Goal: Transaction & Acquisition: Purchase product/service

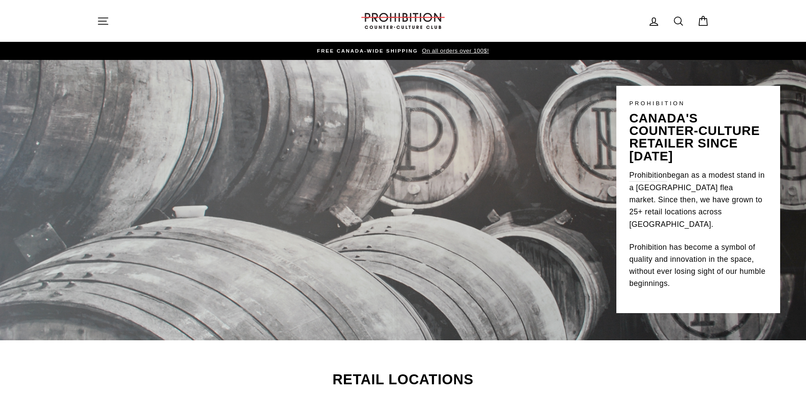
click at [444, 206] on div "PROHIBITION canada's counter-culture retailer since 1984 Prohibition began as a…" at bounding box center [403, 186] width 806 height 253
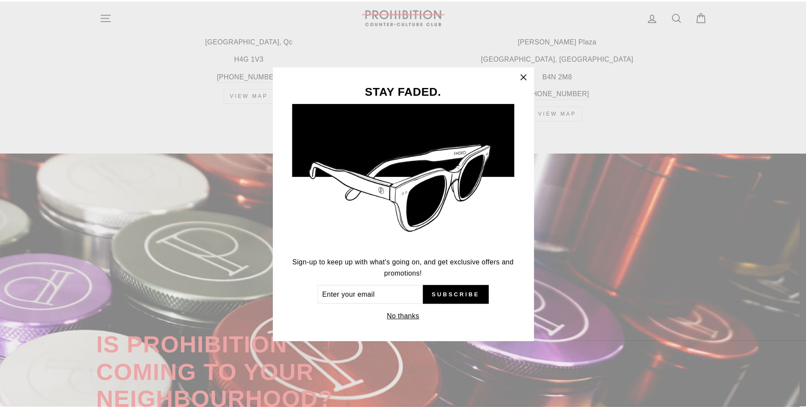
scroll to position [1631, 0]
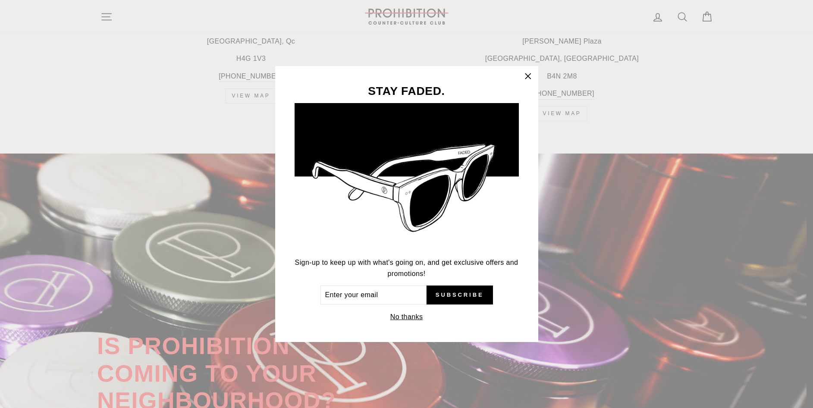
click at [531, 78] on icon "button" at bounding box center [528, 76] width 12 height 12
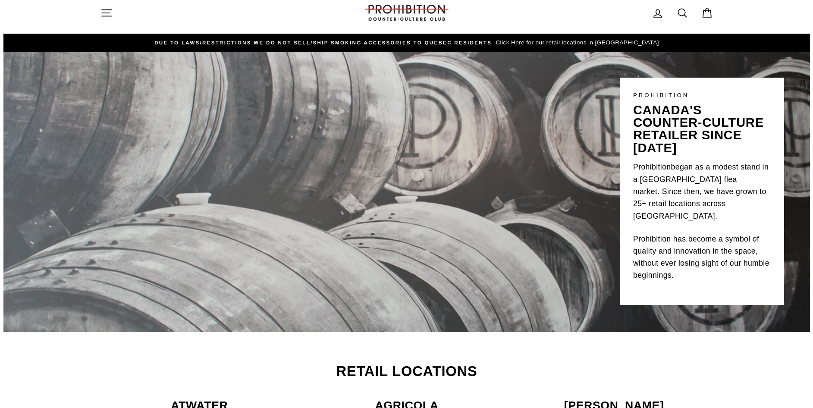
scroll to position [0, 0]
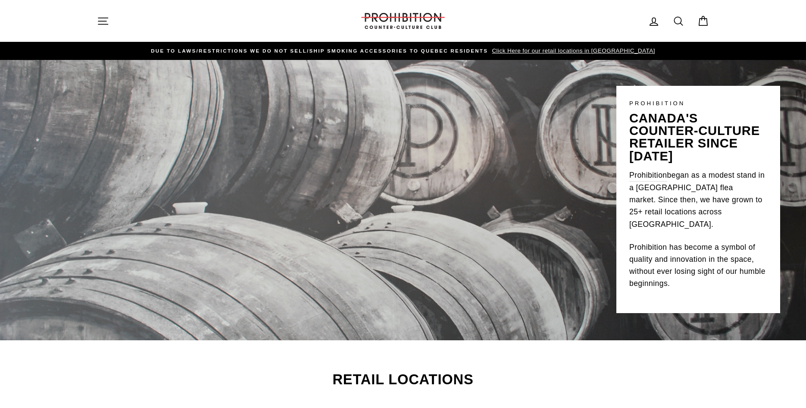
click at [100, 16] on icon "button" at bounding box center [103, 21] width 12 height 12
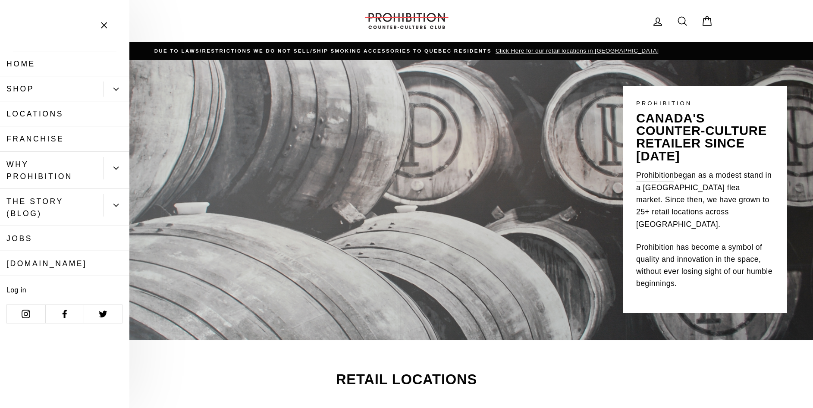
click at [47, 95] on link "Shop" at bounding box center [51, 88] width 103 height 25
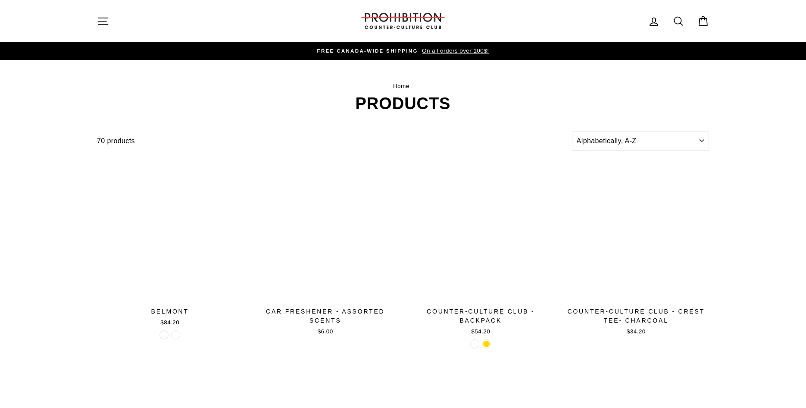
click at [116, 91] on header "Home / Products" at bounding box center [403, 97] width 612 height 30
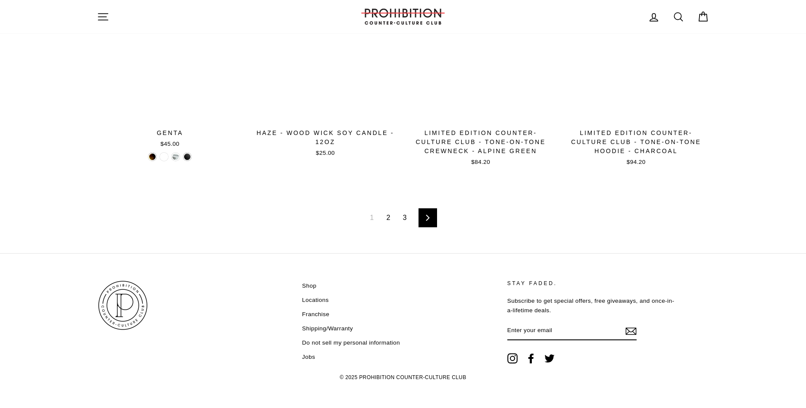
scroll to position [1401, 0]
